Goal: Information Seeking & Learning: Learn about a topic

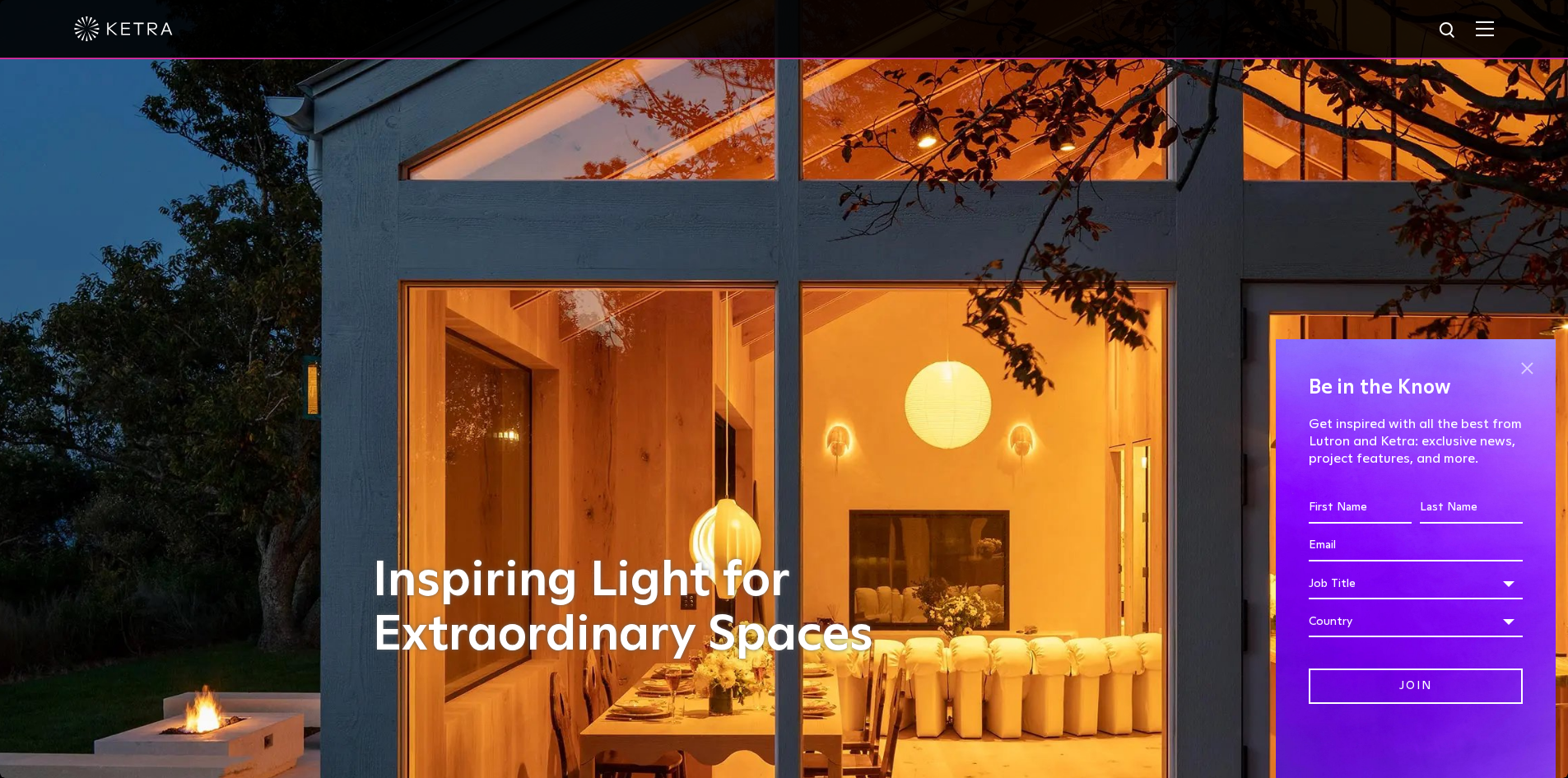
click at [1534, 367] on span at bounding box center [1527, 368] width 25 height 25
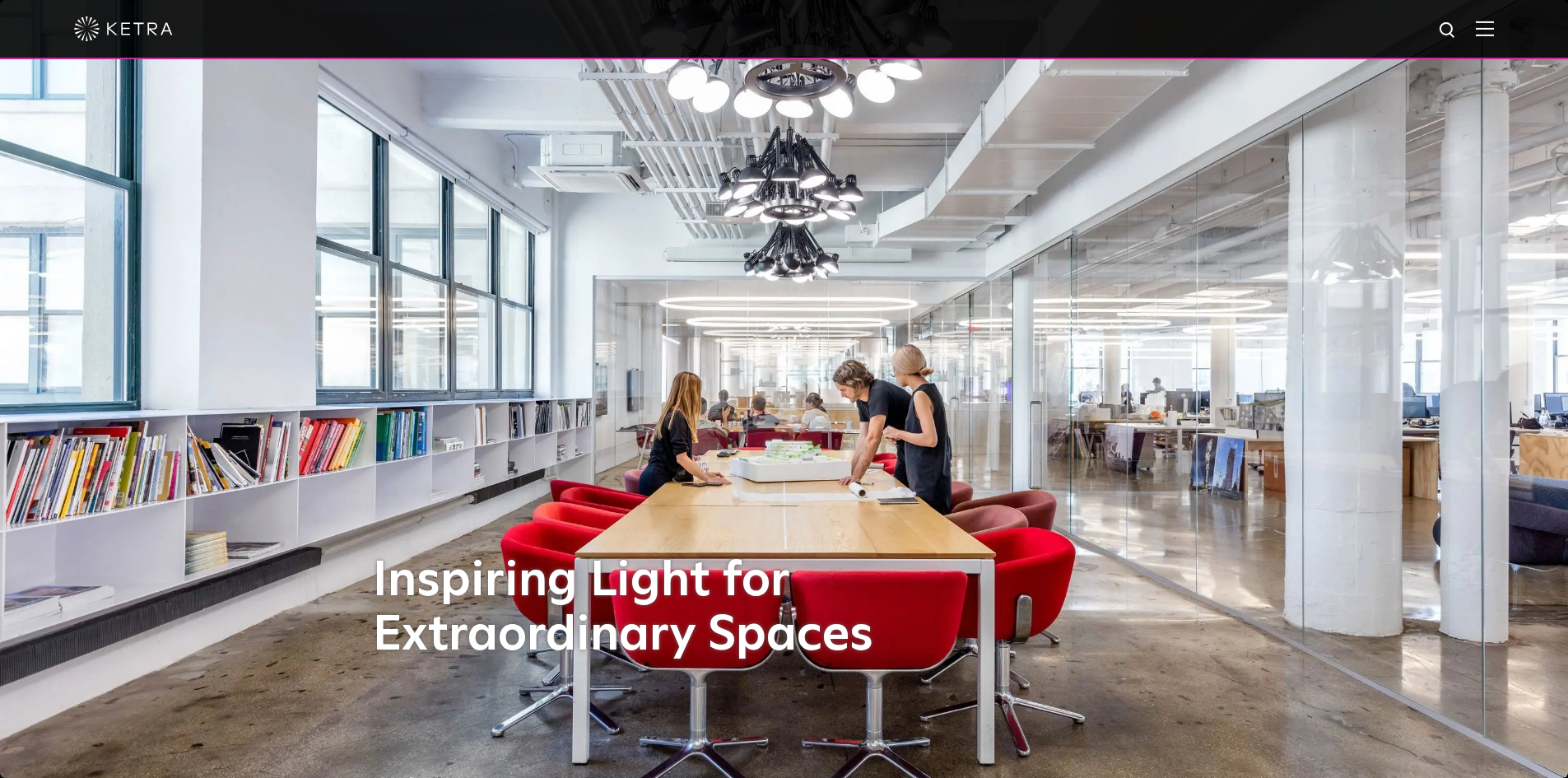
click at [1494, 33] on img at bounding box center [1485, 28] width 18 height 16
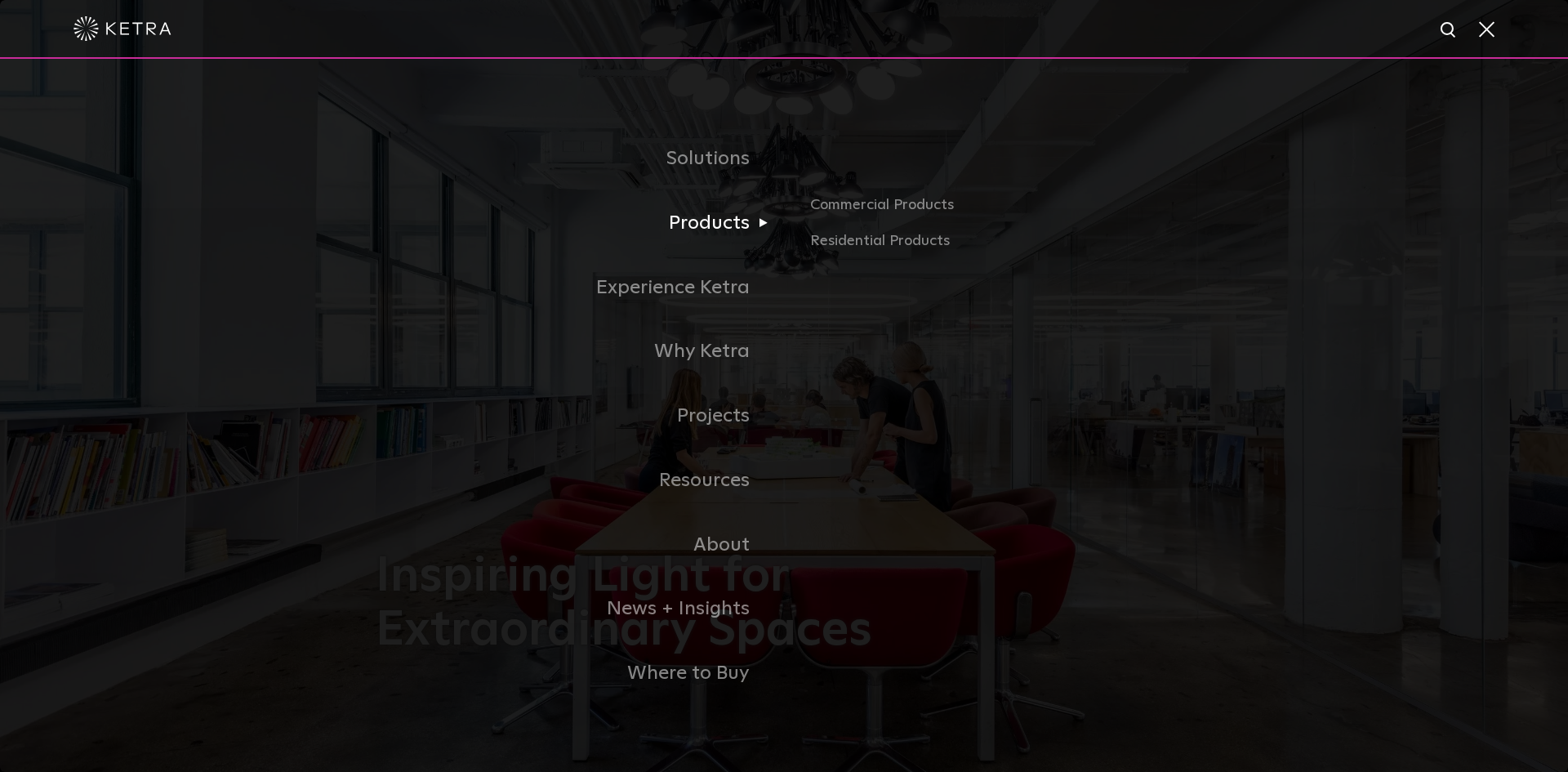
click at [735, 227] on link "Products" at bounding box center [580, 223] width 408 height 65
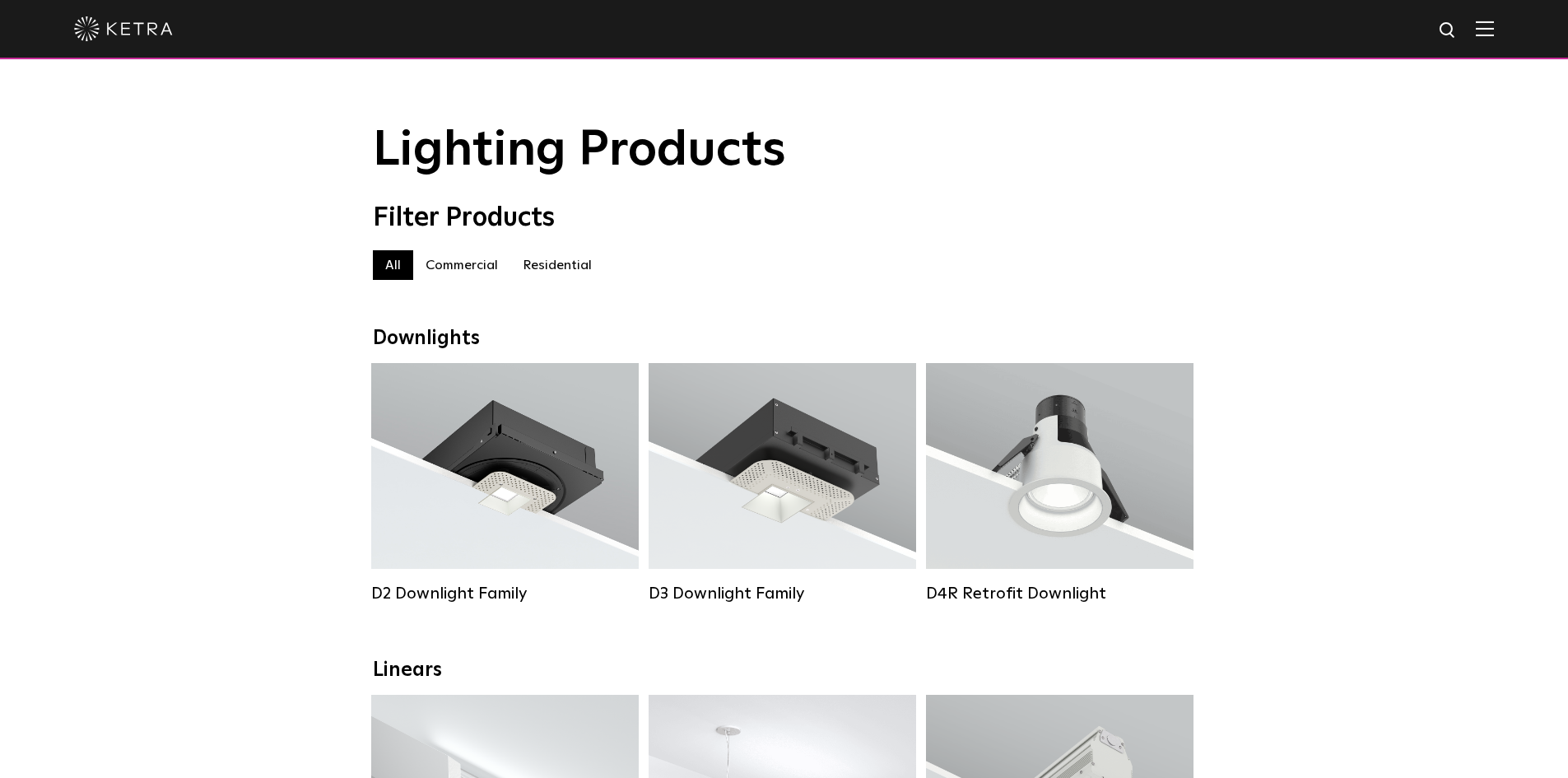
click at [1506, 30] on div at bounding box center [784, 29] width 1568 height 59
click at [1494, 30] on img at bounding box center [1485, 28] width 18 height 16
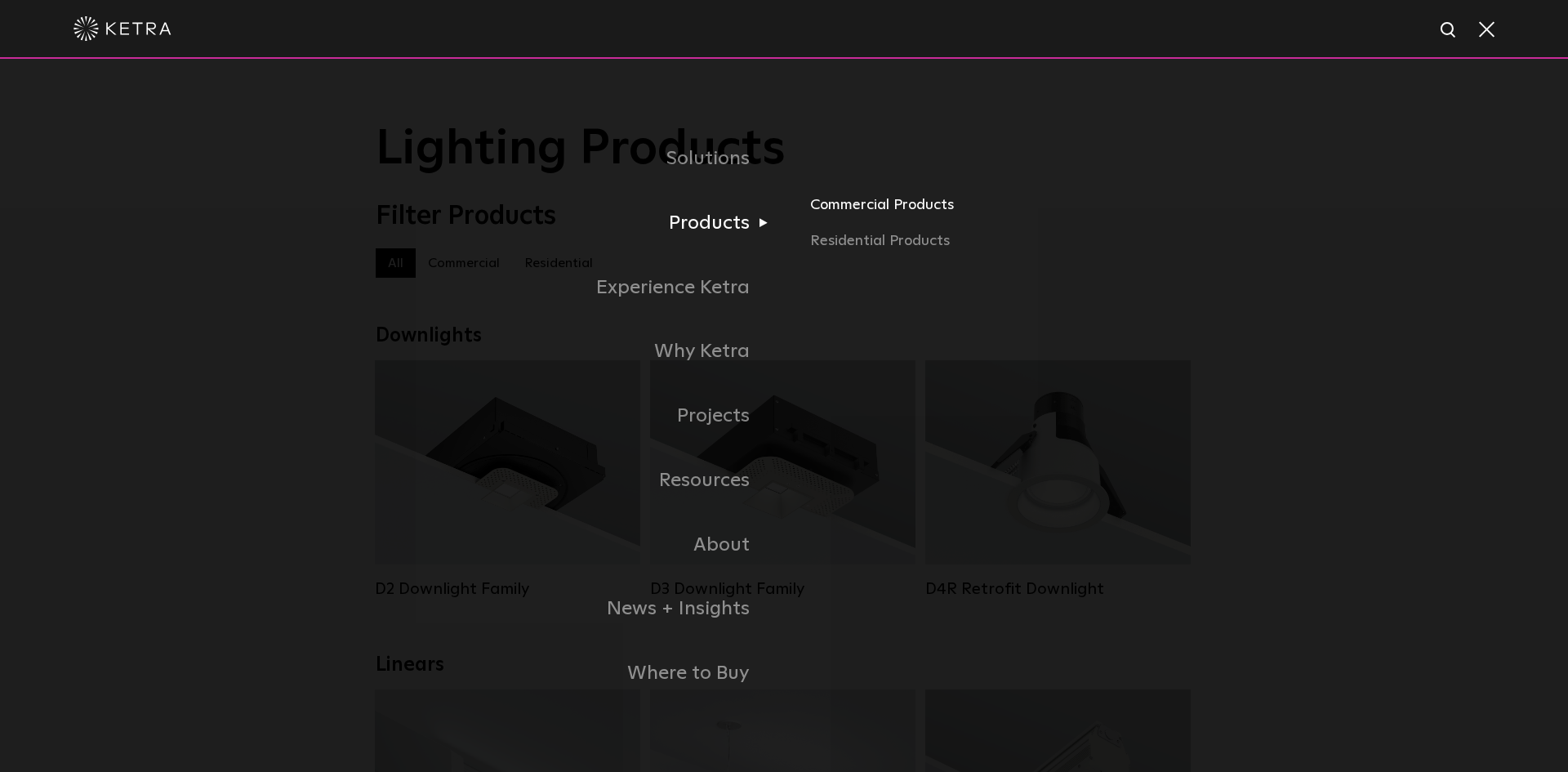
click at [867, 210] on link "Commercial Products" at bounding box center [1001, 211] width 382 height 36
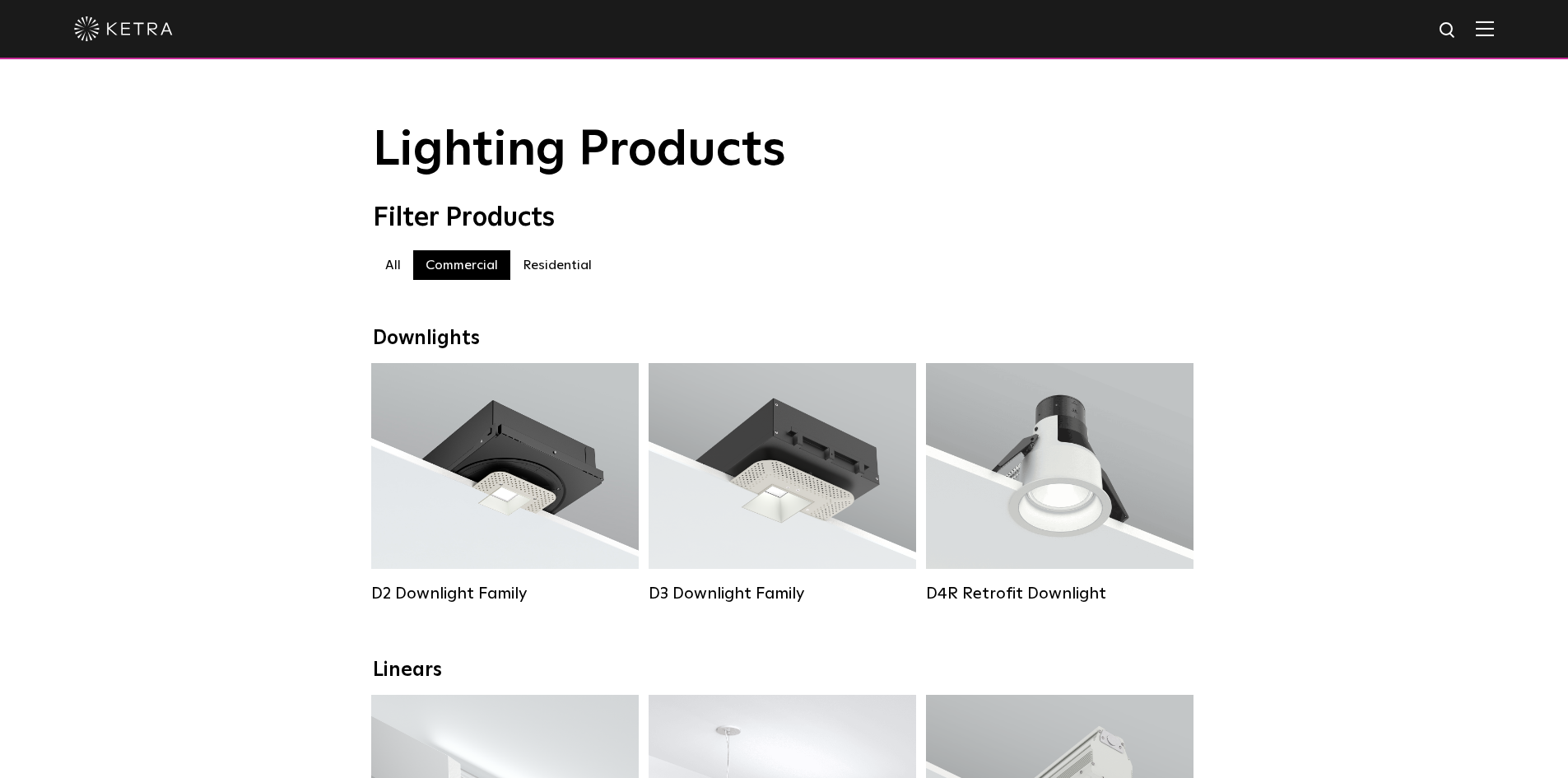
click at [1485, 34] on div at bounding box center [783, 29] width 1419 height 58
click at [1494, 33] on img at bounding box center [1485, 28] width 18 height 16
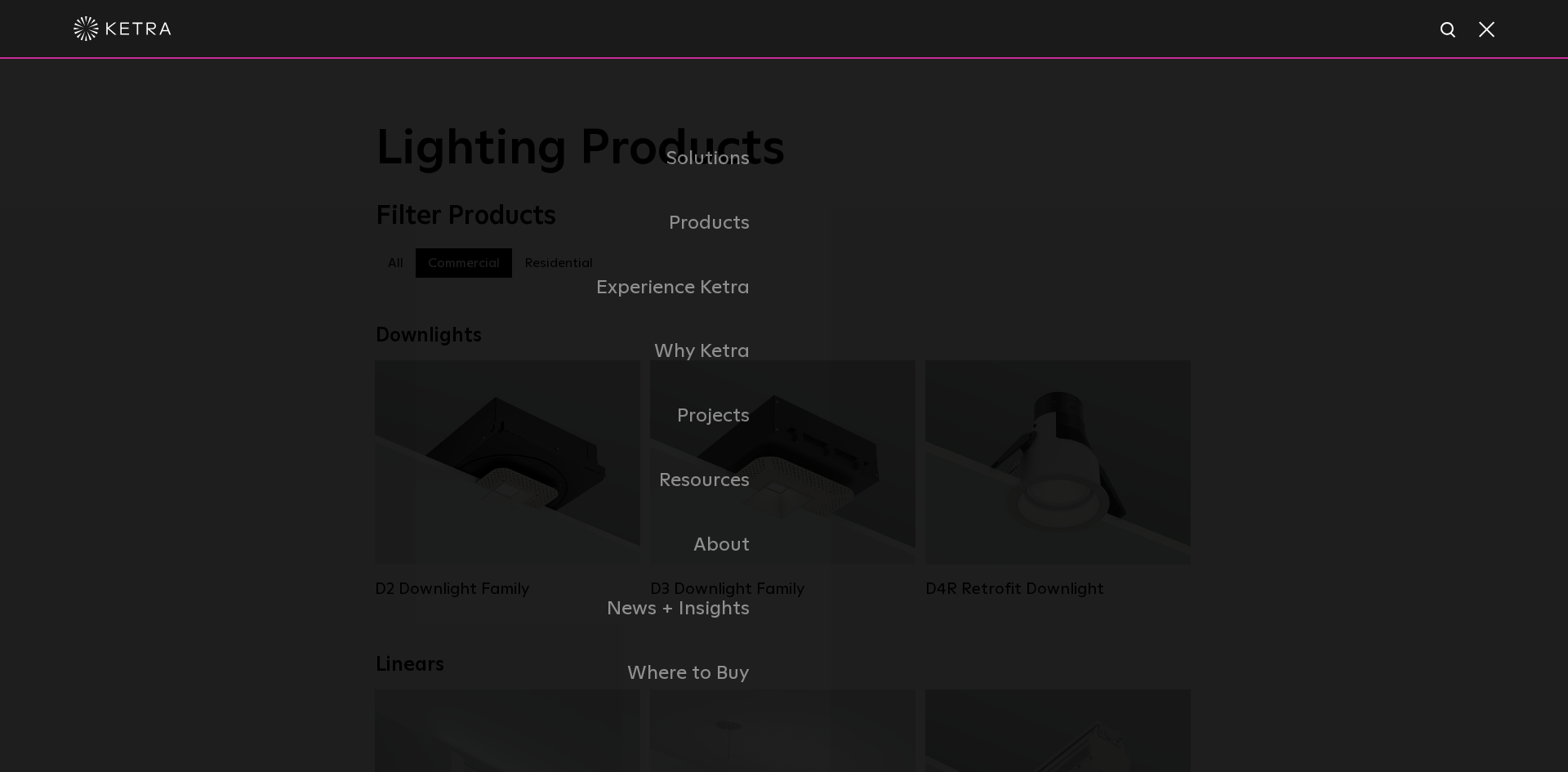
click at [1483, 33] on span at bounding box center [1485, 28] width 18 height 17
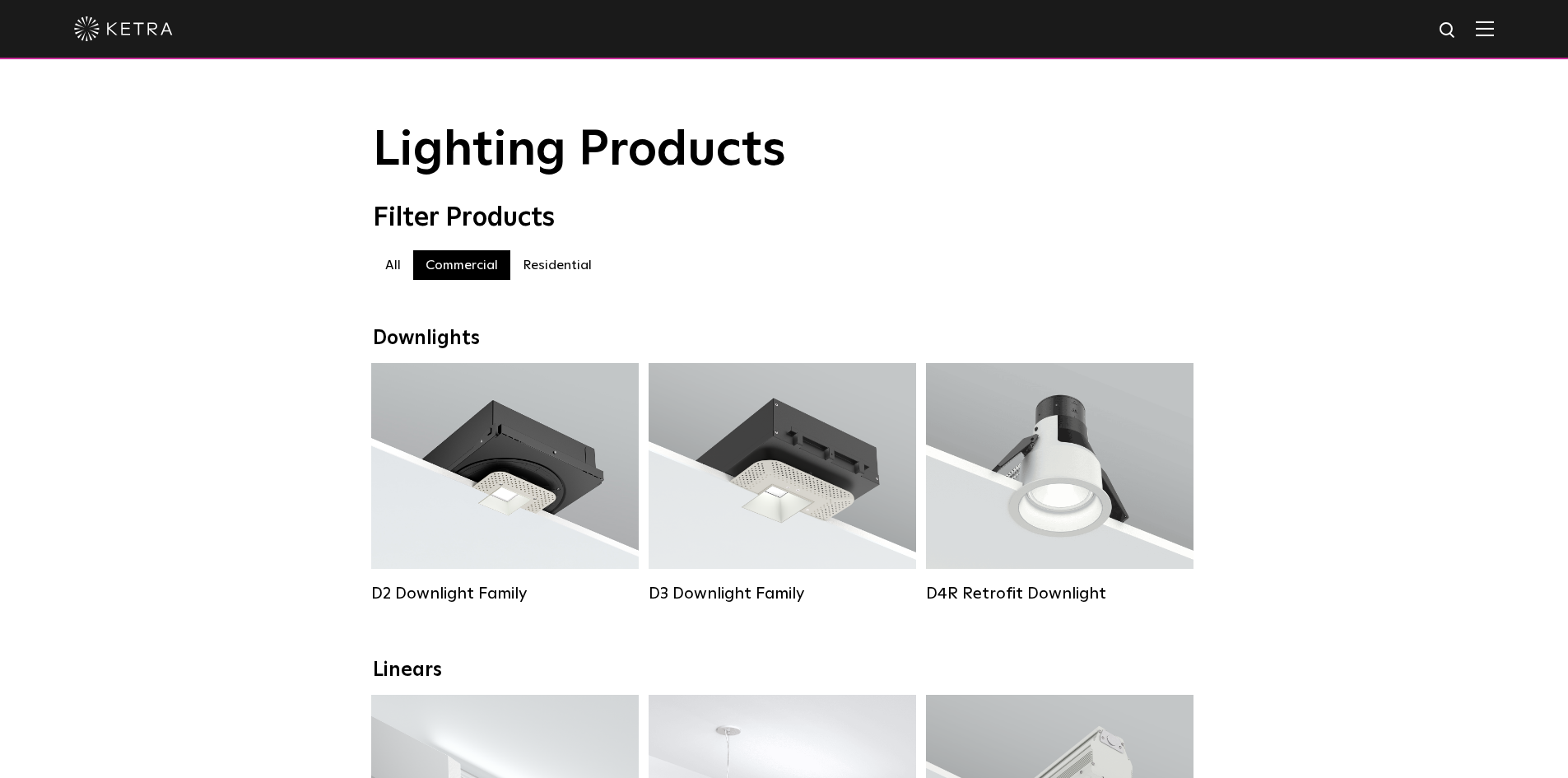
click at [538, 280] on label "Residential" at bounding box center [557, 265] width 94 height 30
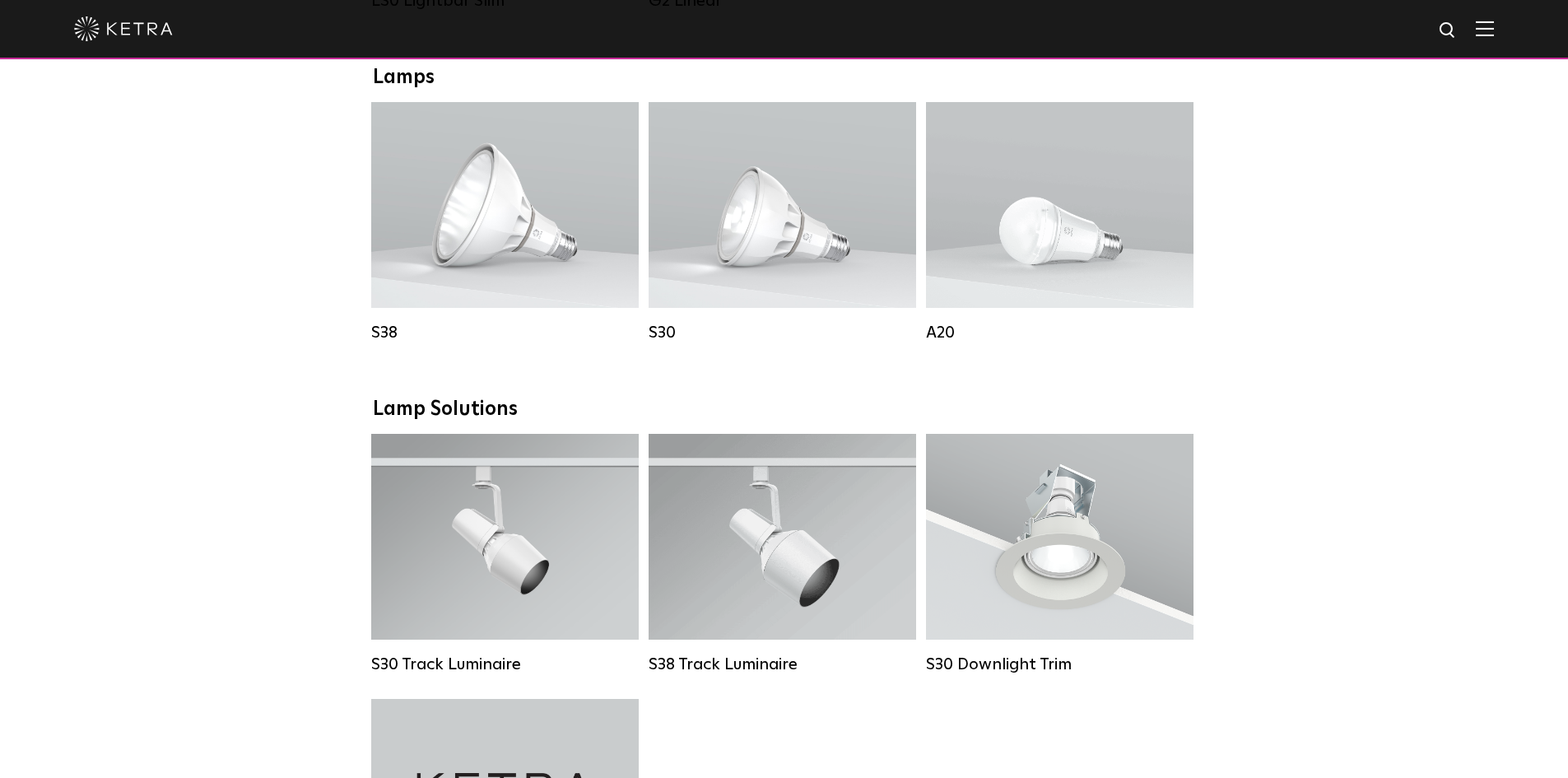
scroll to position [905, 0]
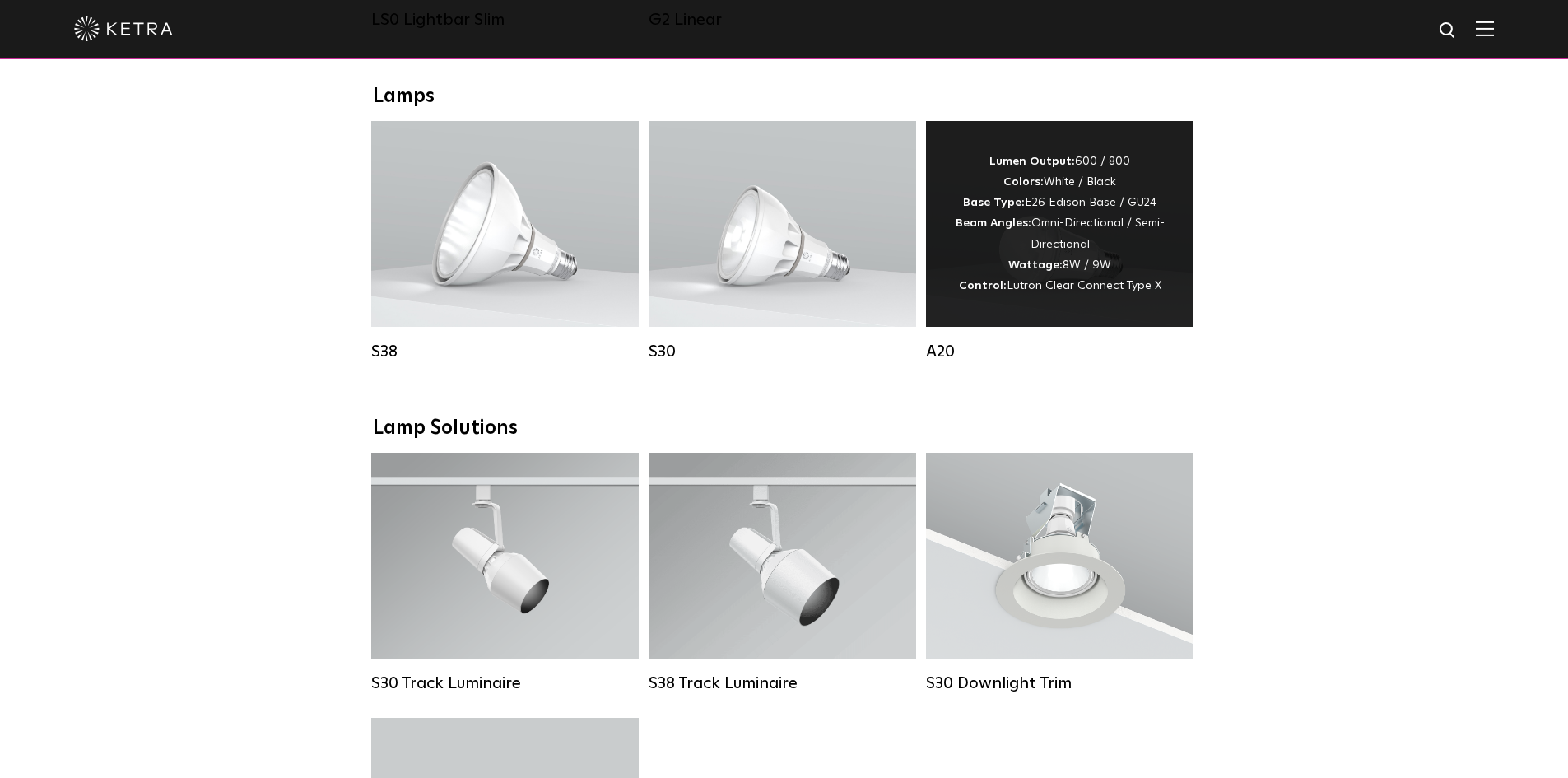
click at [985, 266] on div "Lumen Output: 600 / 800 Colors: White / Black Base Type: E26 Edison Base / GU24…" at bounding box center [1060, 223] width 218 height 145
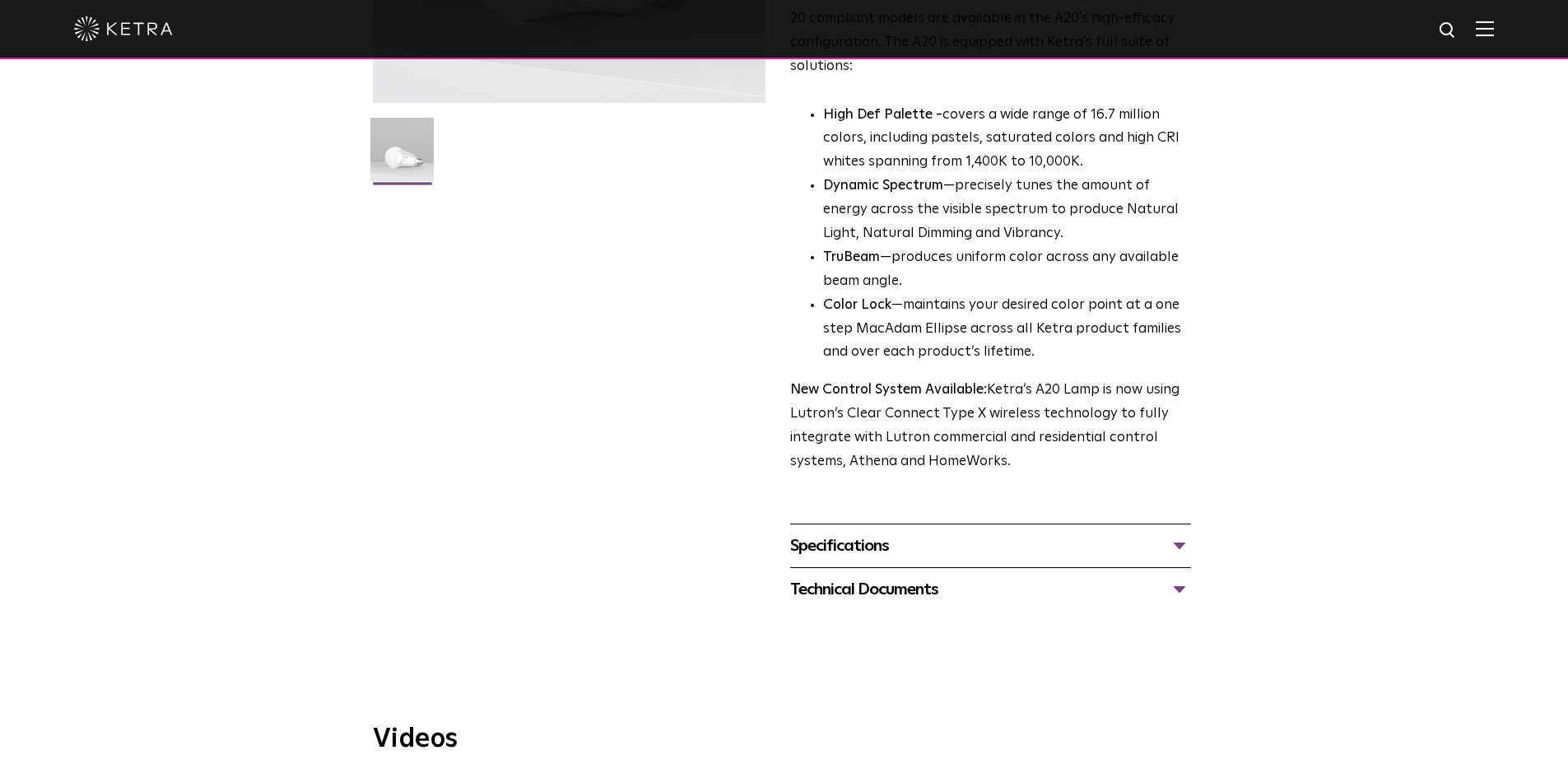
scroll to position [411, 0]
click at [839, 531] on div "Specifications" at bounding box center [991, 544] width 401 height 26
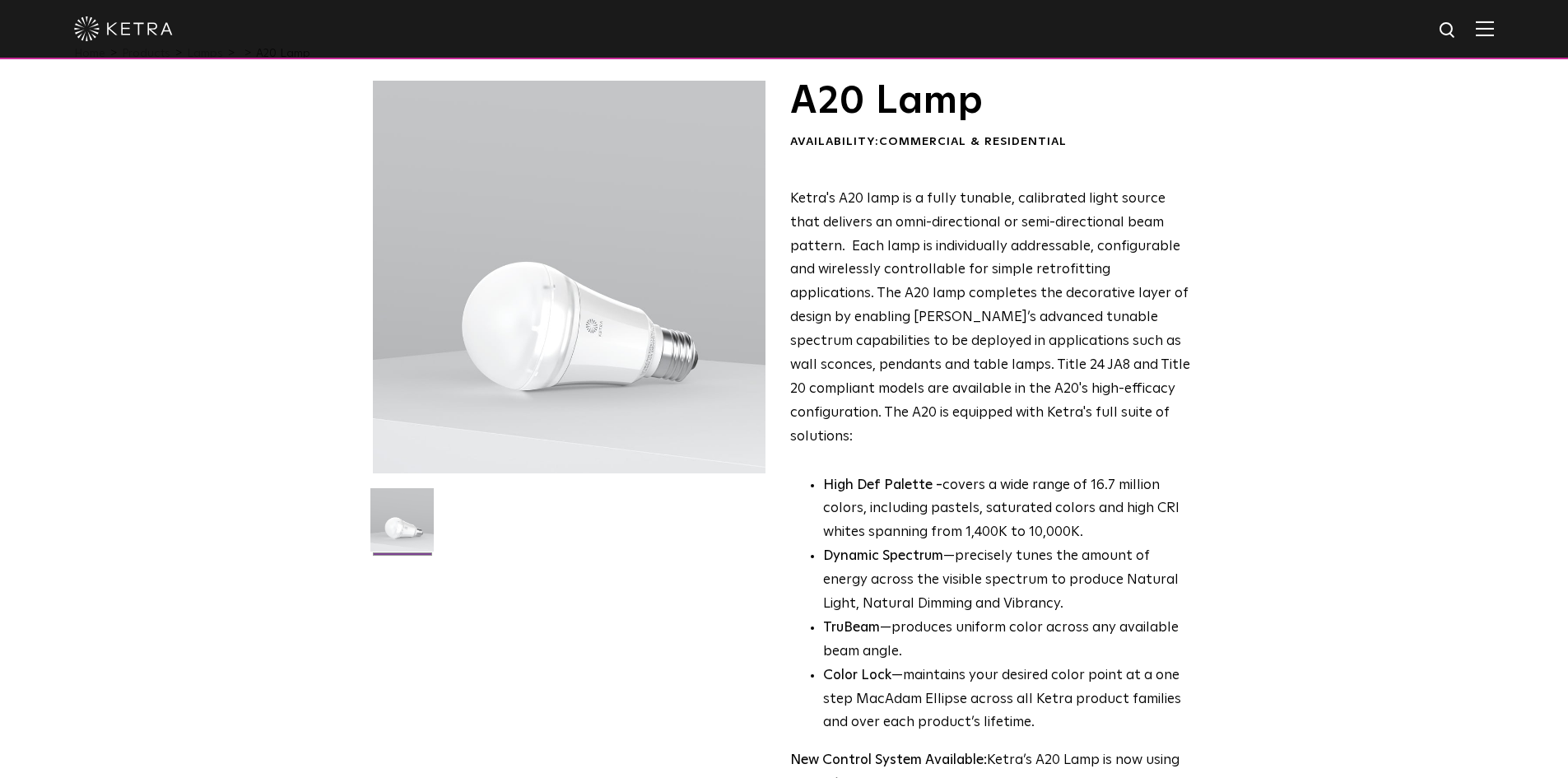
scroll to position [0, 0]
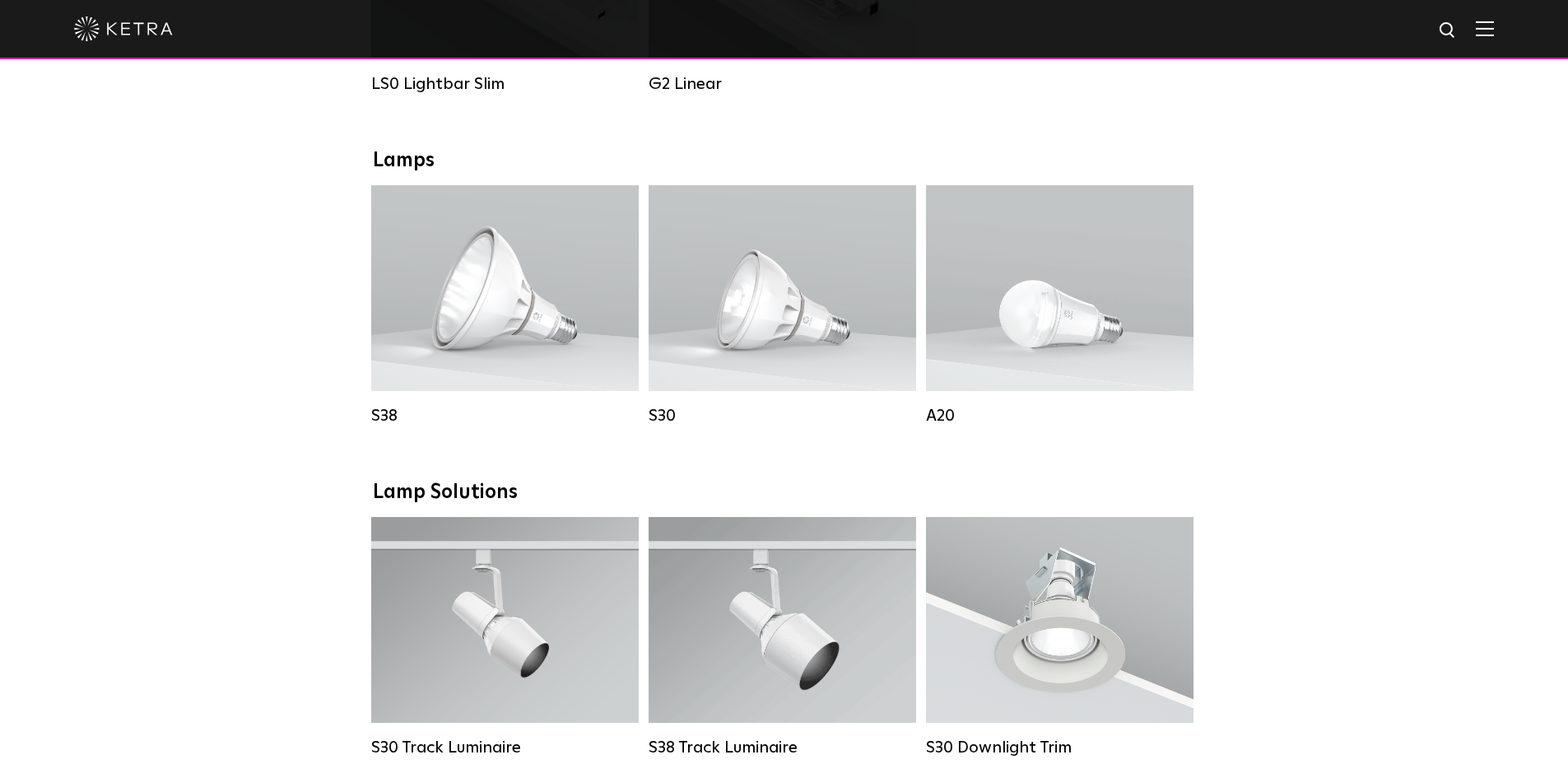
scroll to position [823, 0]
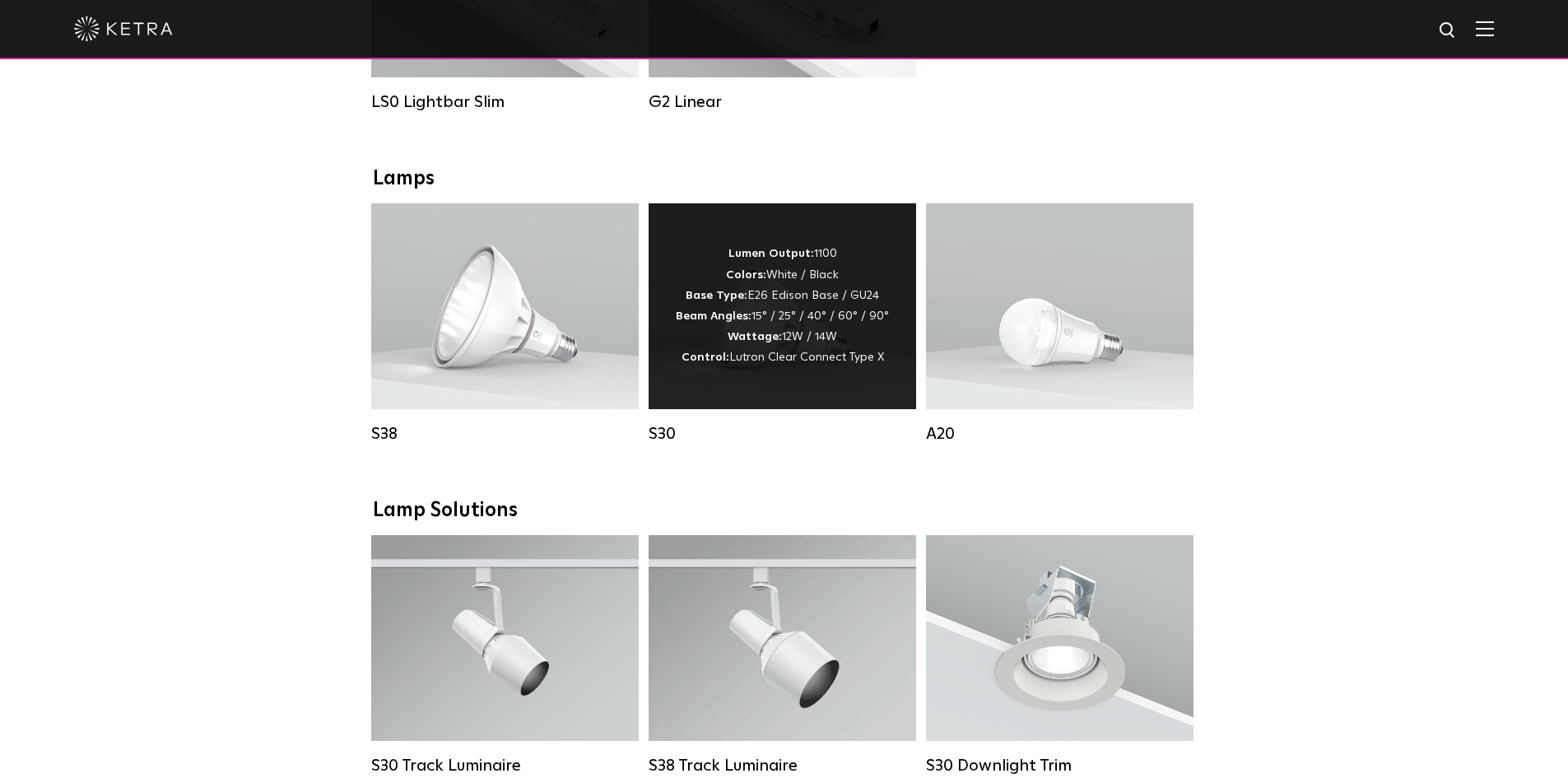
click at [692, 261] on div "Lumen Output: 1100 Colors: White / Black Base Type: E26 Edison Base / GU24 Beam…" at bounding box center [782, 305] width 214 height 124
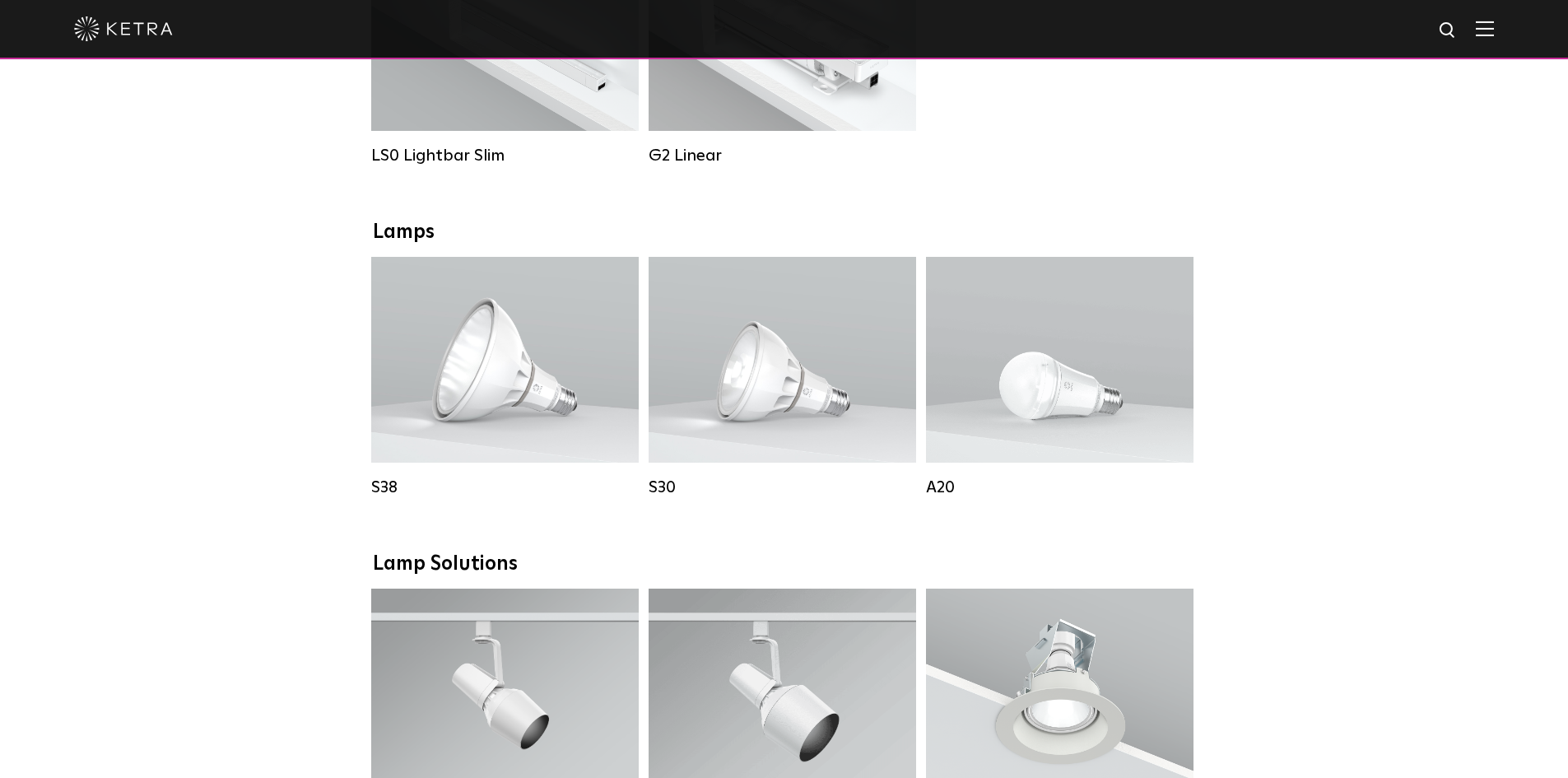
scroll to position [741, 0]
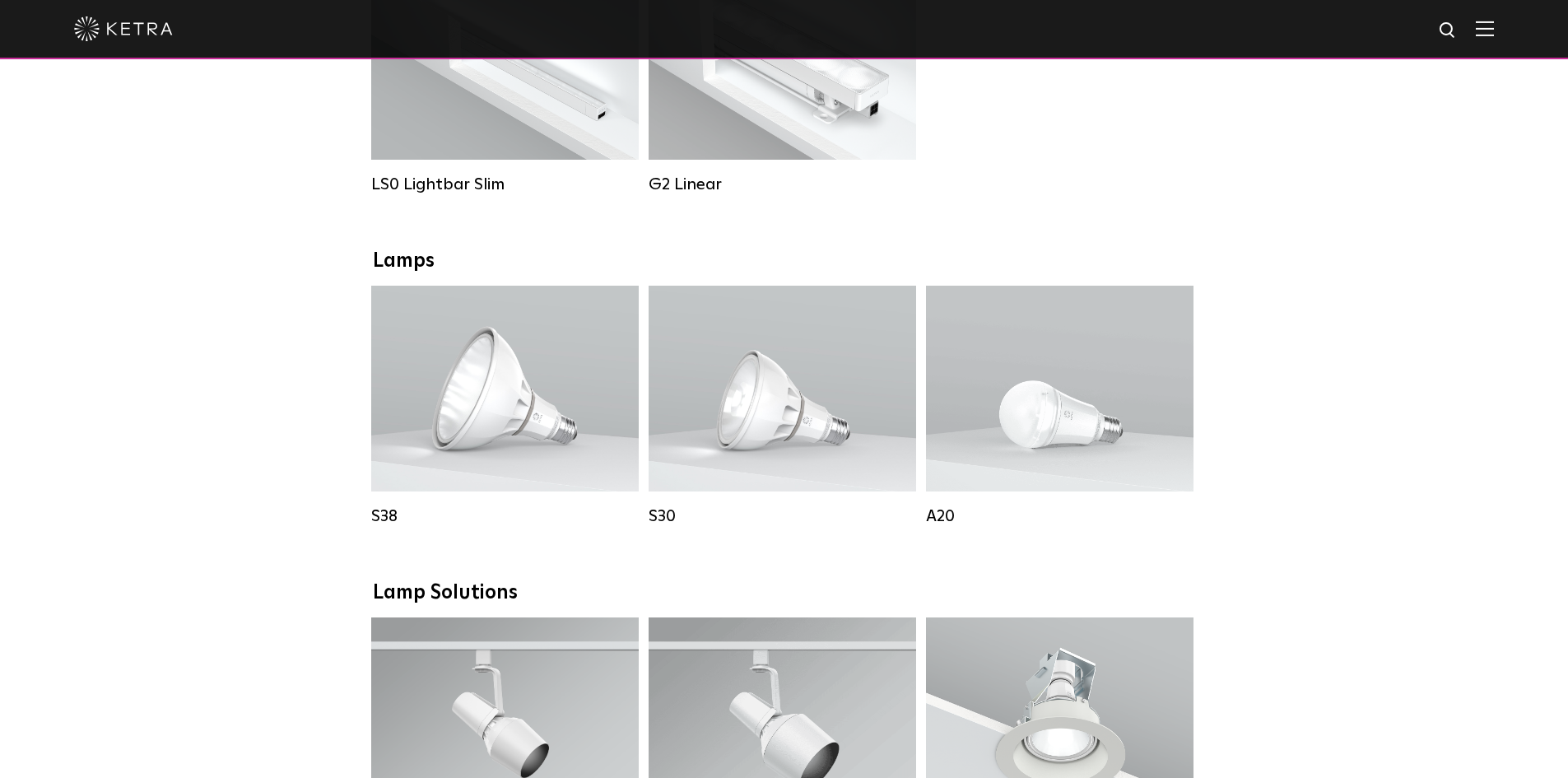
click at [1506, 22] on div at bounding box center [784, 29] width 1568 height 59
click at [1494, 25] on img at bounding box center [1485, 28] width 18 height 16
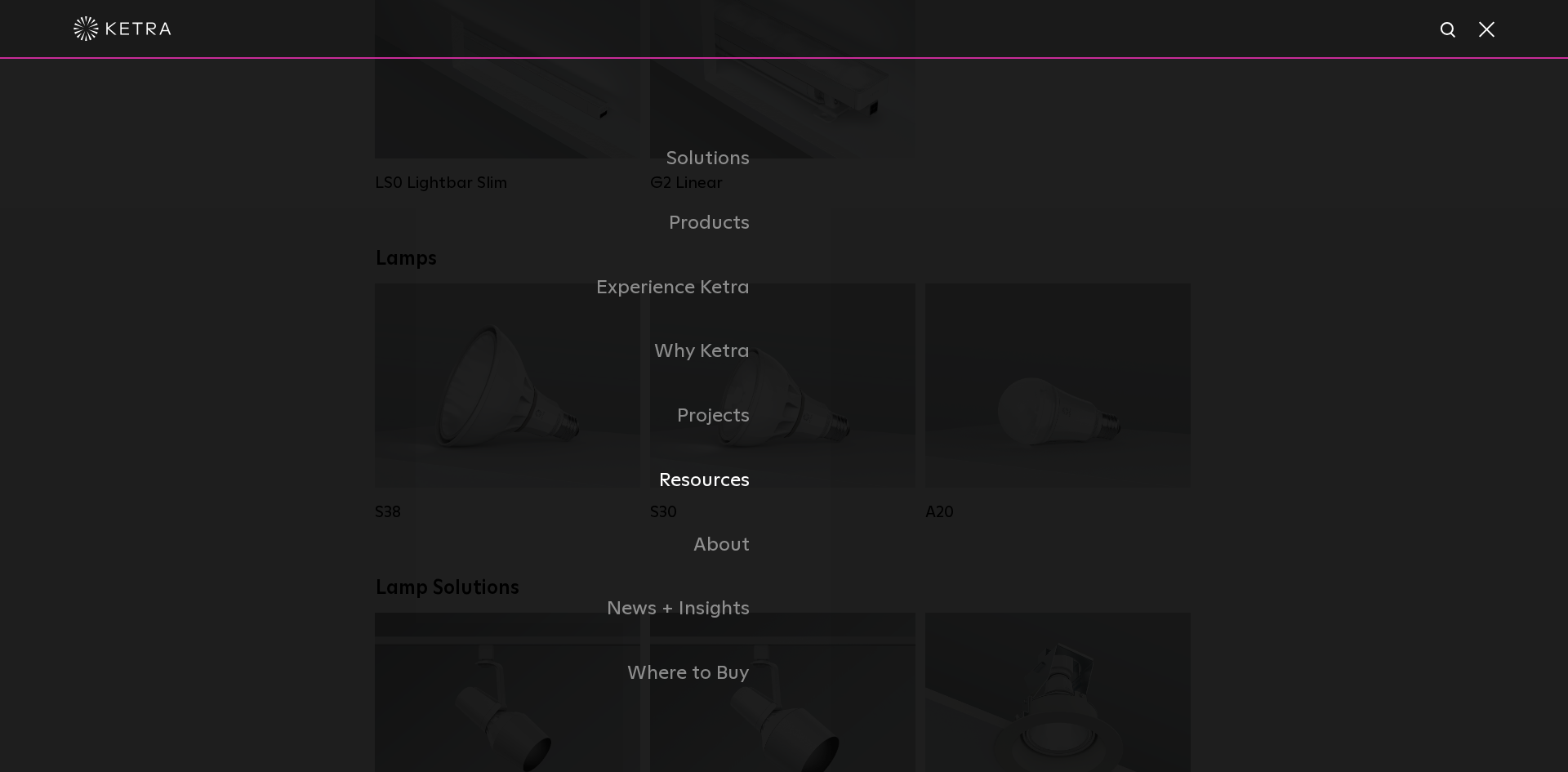
click at [703, 484] on link "Resources" at bounding box center [580, 481] width 408 height 65
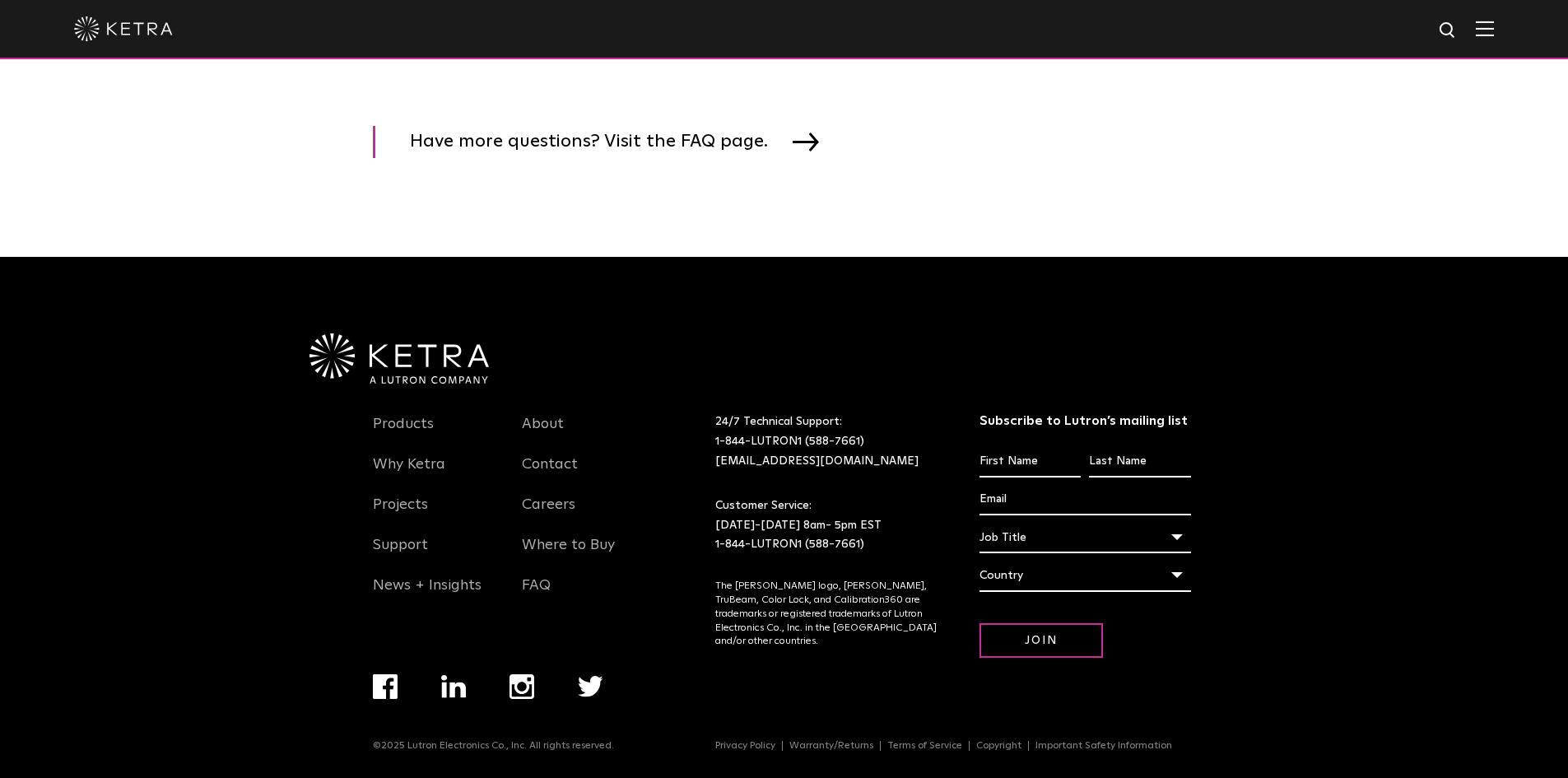
scroll to position [2550, 0]
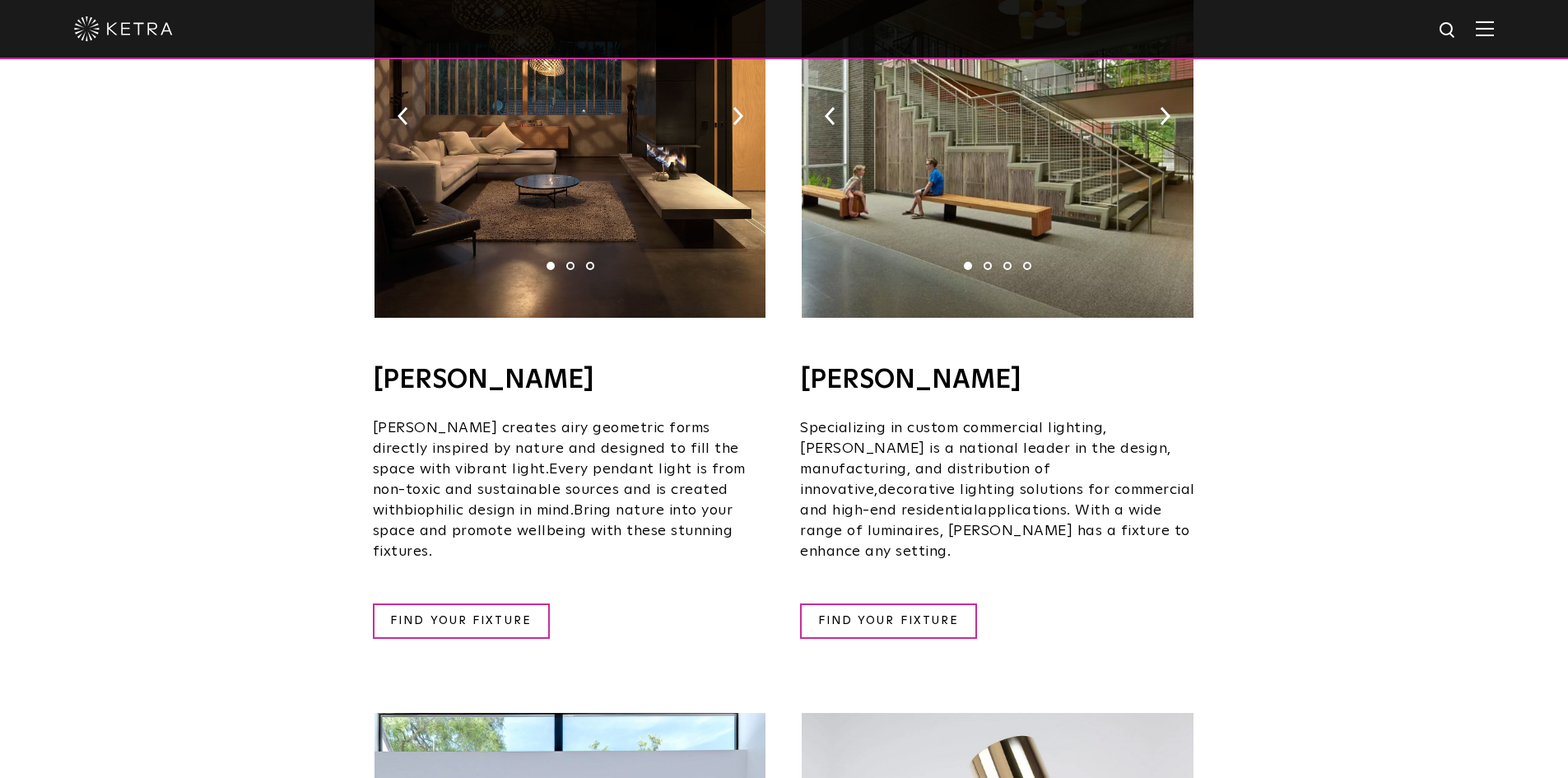
scroll to position [1235, 0]
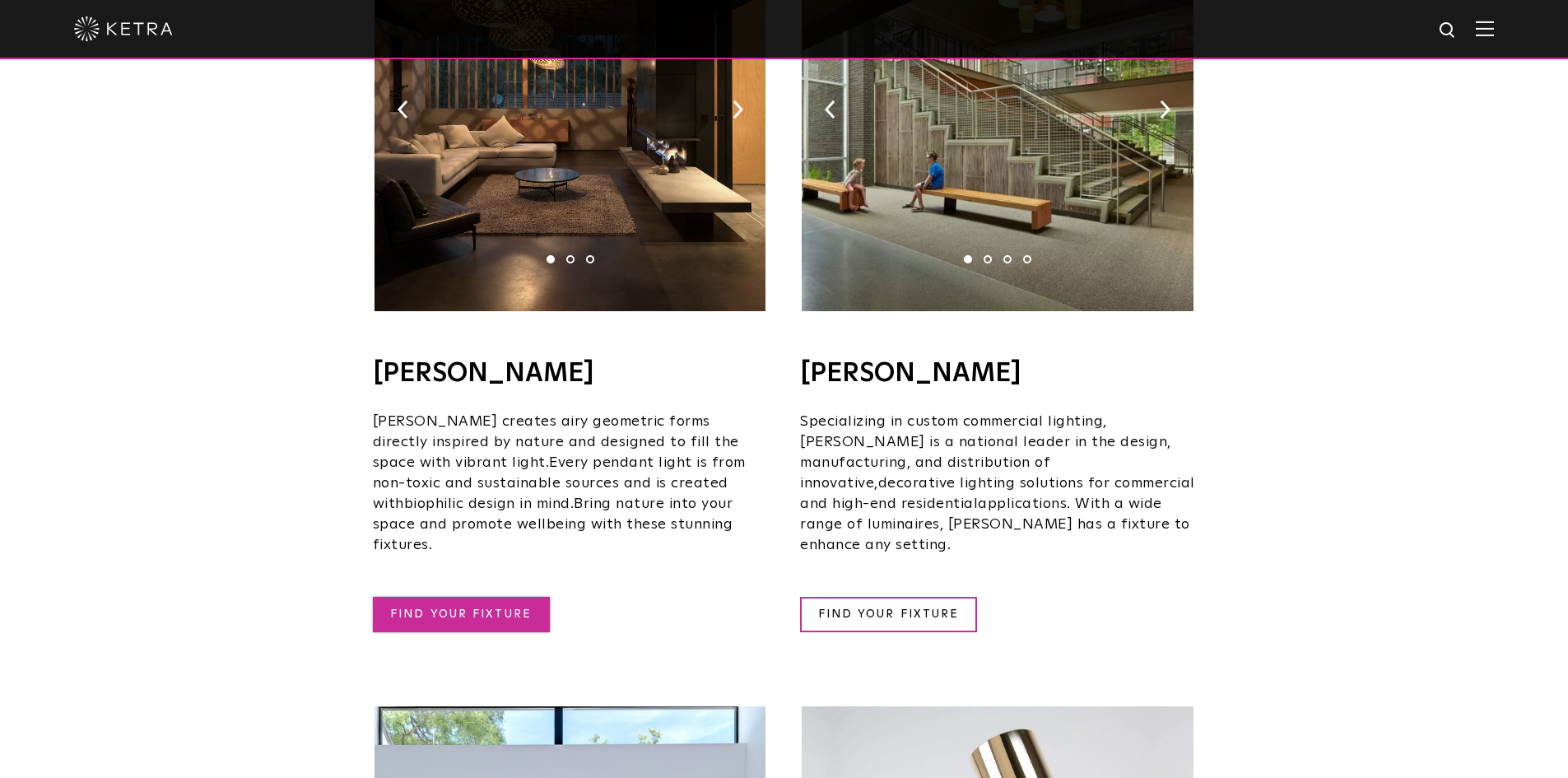
click at [454, 597] on link "FIND YOUR FIXTURE" at bounding box center [461, 614] width 177 height 35
